Goal: Navigation & Orientation: Understand site structure

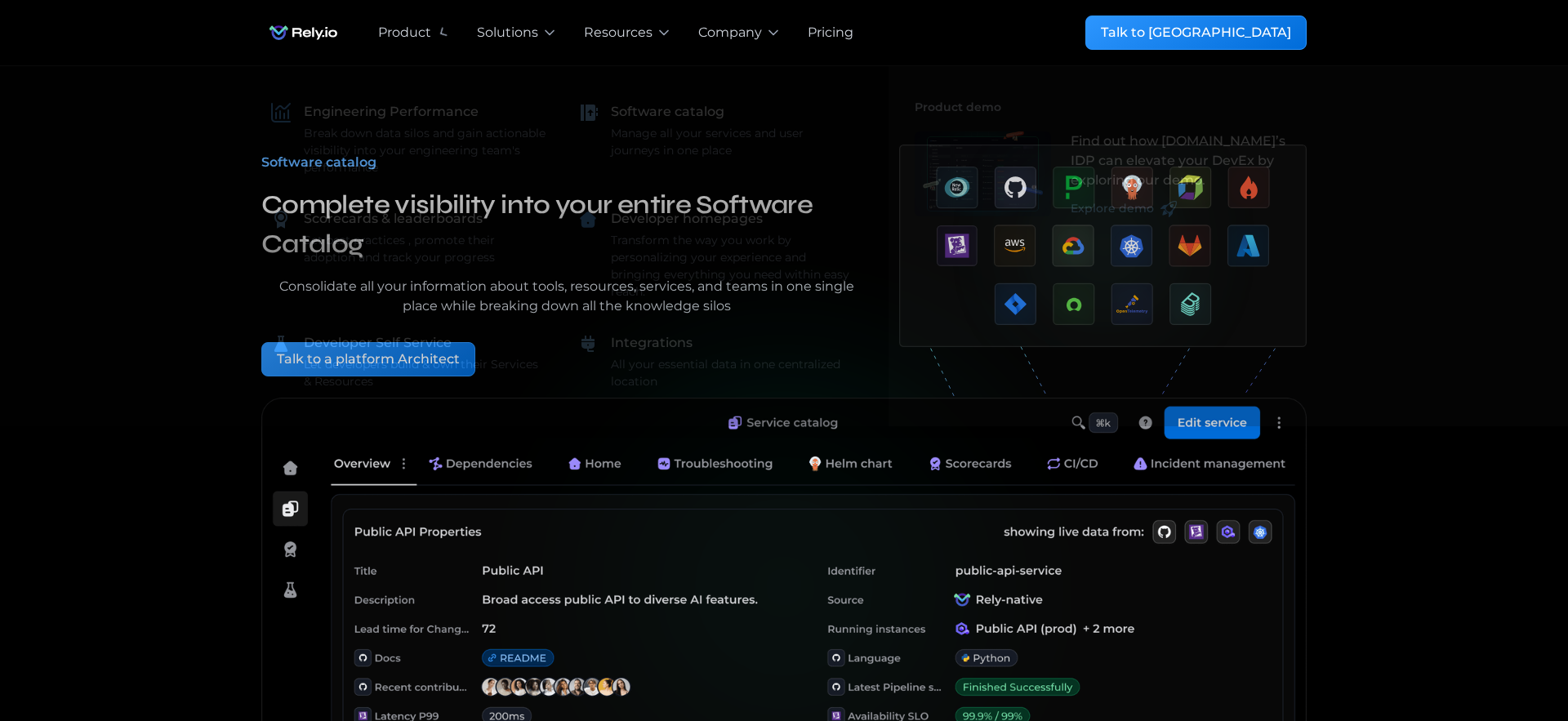
click at [303, 30] on img "home" at bounding box center [303, 33] width 84 height 33
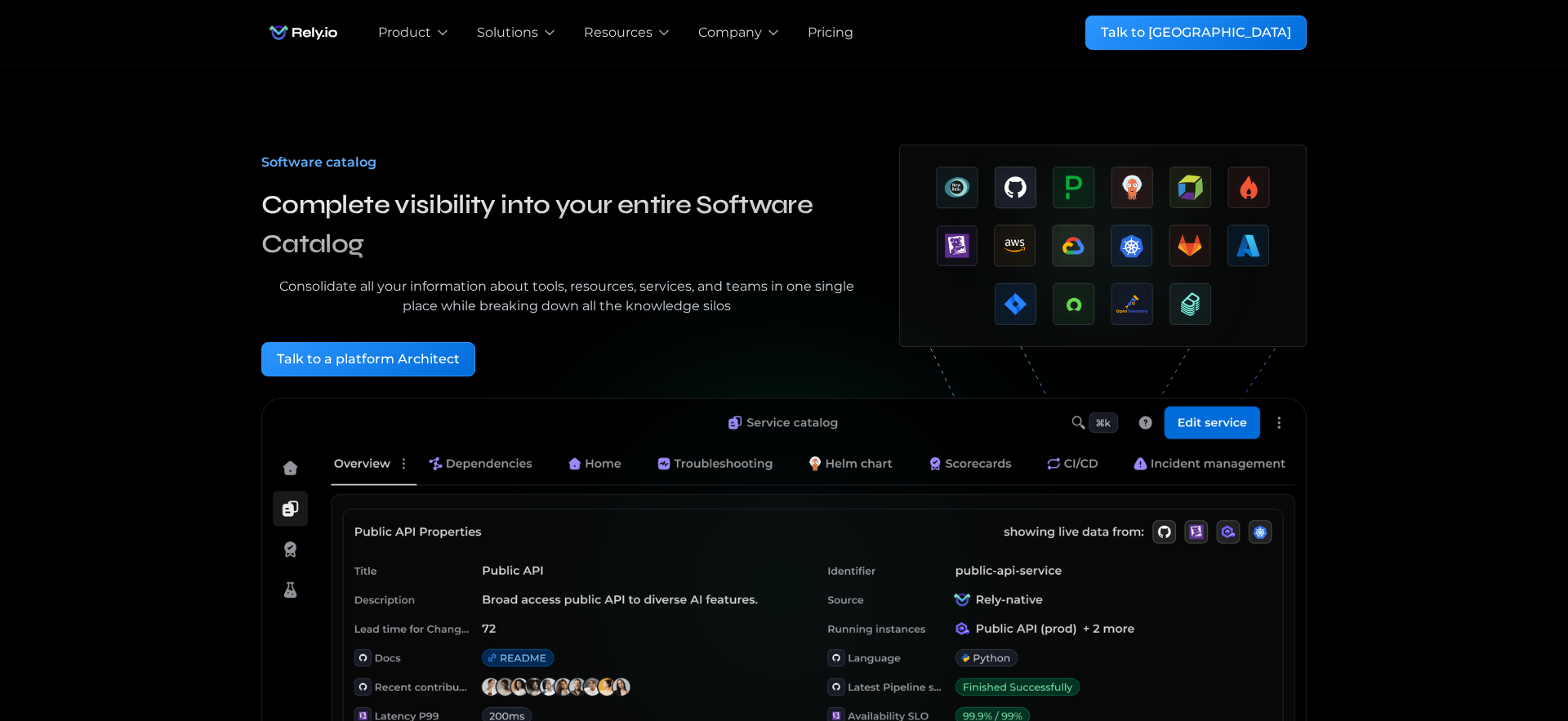
scroll to position [1, 0]
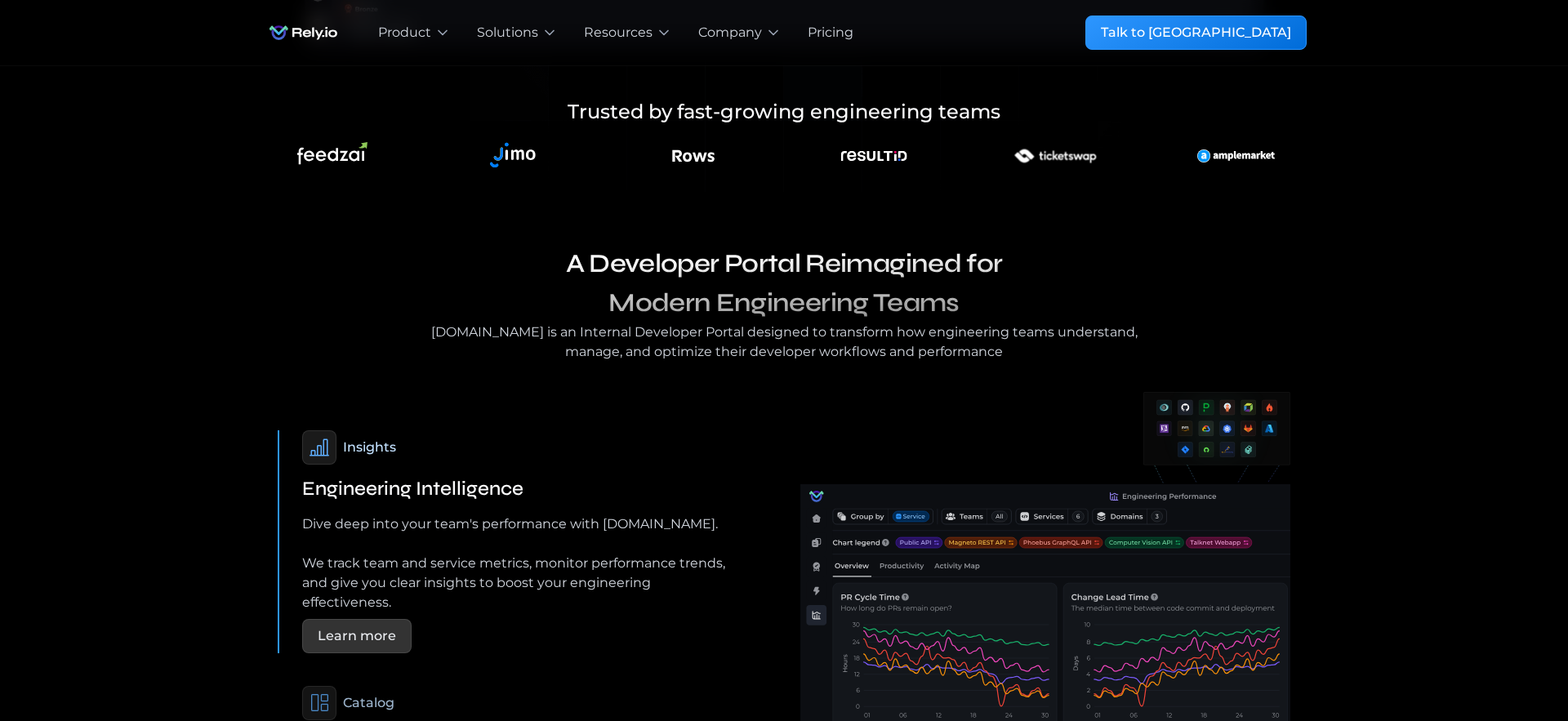
scroll to position [782, 0]
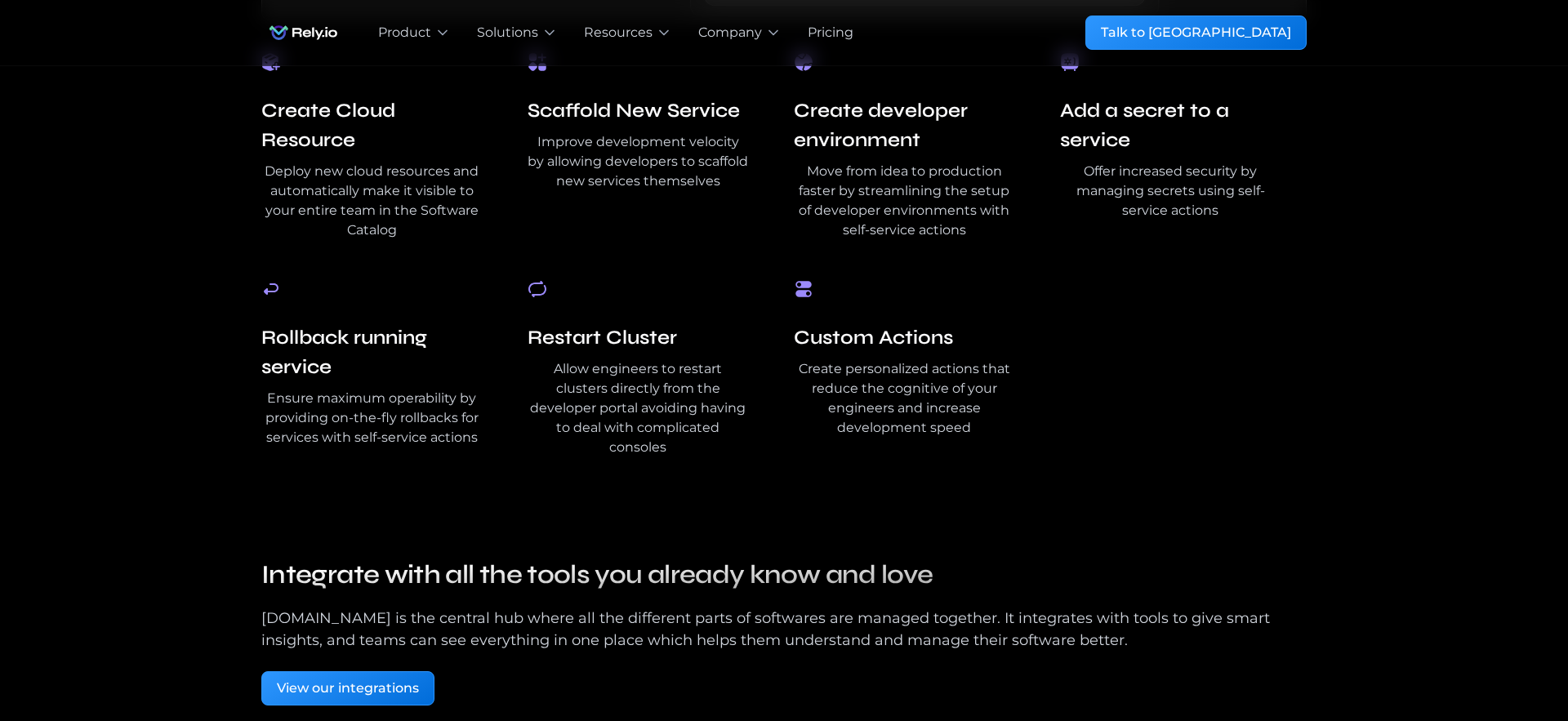
scroll to position [3303, 0]
